Goal: Check status: Check status

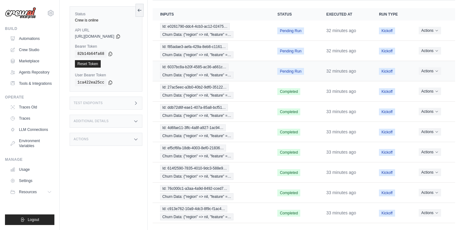
scroll to position [92, 0]
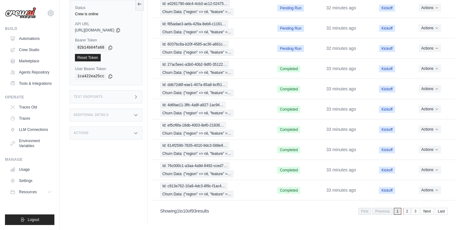
click at [405, 213] on link "2" at bounding box center [408, 211] width 8 height 7
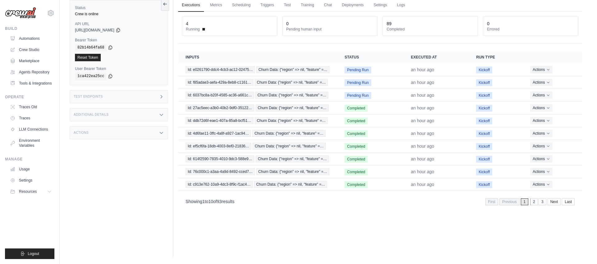
scroll to position [26, 0]
click at [36, 38] on link "Automations" at bounding box center [31, 39] width 47 height 10
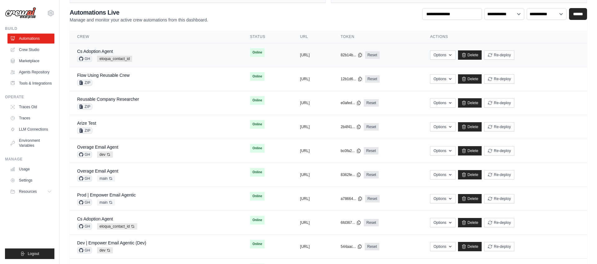
click at [194, 54] on div "Cs Adoption Agent GH eloqua_contact_id" at bounding box center [156, 55] width 158 height 14
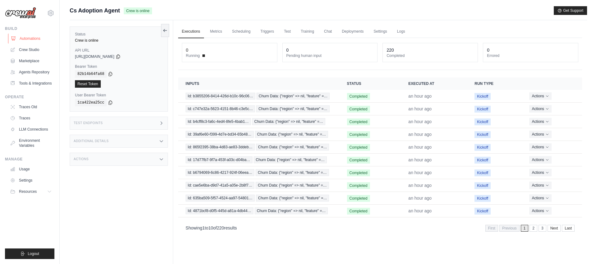
click at [30, 39] on link "Automations" at bounding box center [31, 39] width 47 height 10
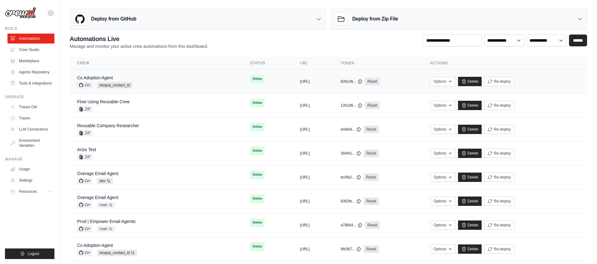
click at [152, 84] on div "Cs Adoption Agent GH eloqua_contact_id" at bounding box center [156, 82] width 158 height 14
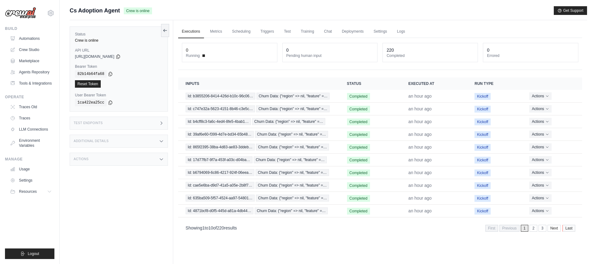
click at [569, 228] on link "Last" at bounding box center [569, 228] width 13 height 7
click at [29, 38] on link "Automations" at bounding box center [31, 39] width 47 height 10
